Goal: Task Accomplishment & Management: Use online tool/utility

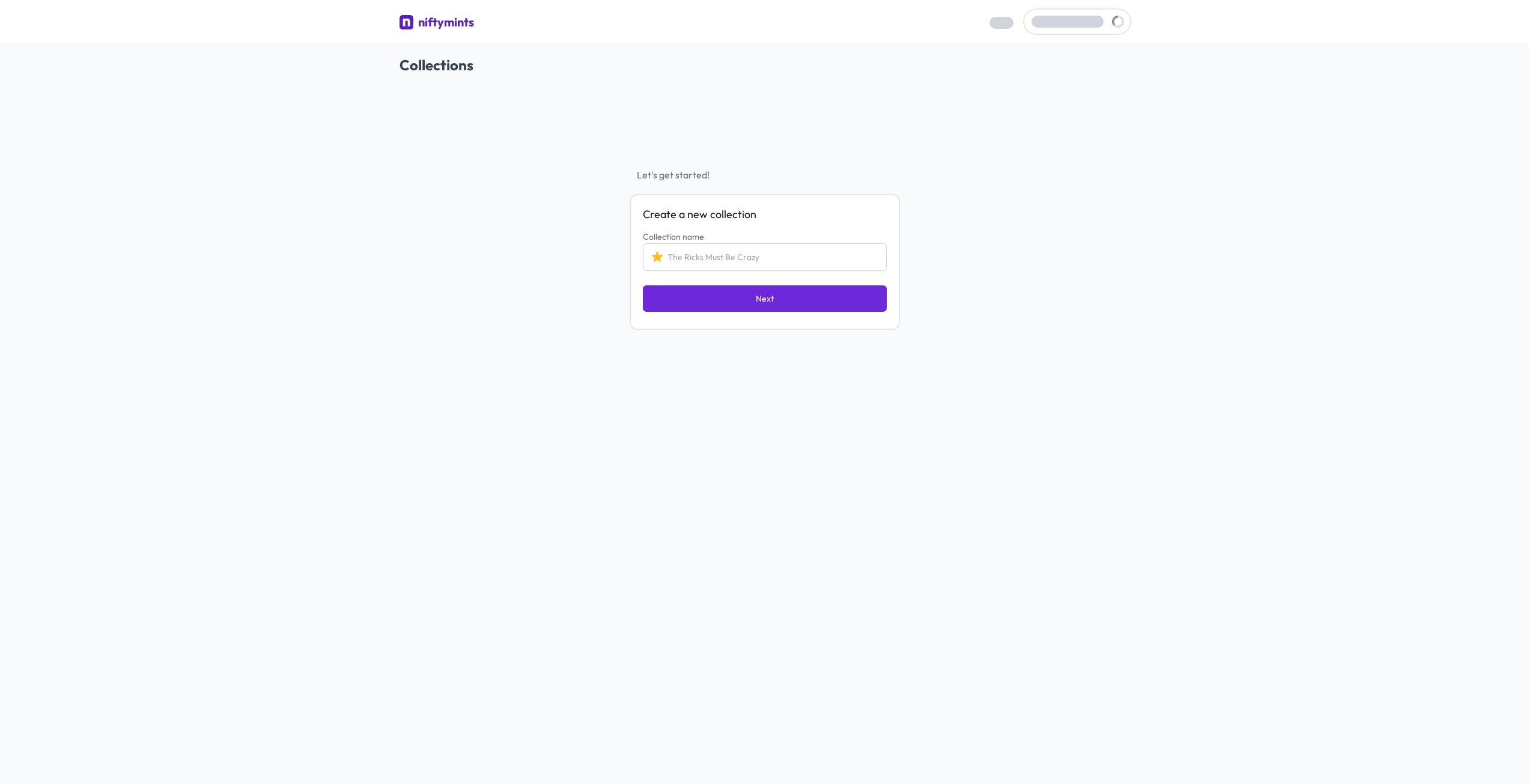
click at [713, 322] on div "Create a new collection Collection name Next" at bounding box center [764, 261] width 270 height 135
